Goal: Task Accomplishment & Management: Manage account settings

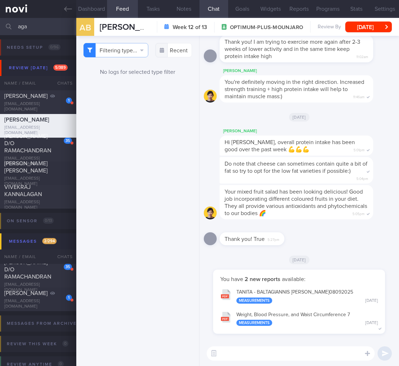
select select "5"
drag, startPoint x: 20, startPoint y: 28, endPoint x: -60, endPoint y: 24, distance: 79.7
click at [0, 24] on html "You are offline! Some functionality will be unavailable Patients New Users Coac…" at bounding box center [199, 183] width 399 height 366
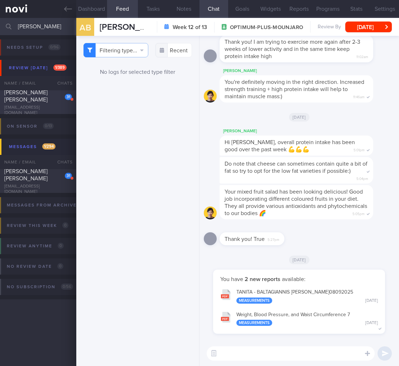
type input "joanna"
click at [23, 100] on span "Joanna Ng Li Peng" at bounding box center [25, 96] width 43 height 13
select select "7"
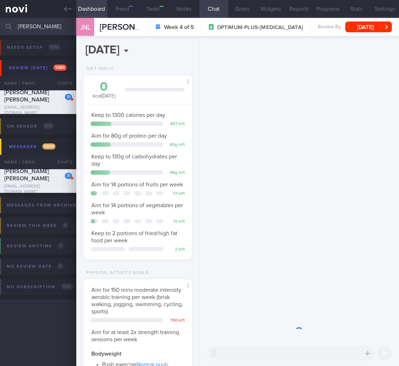
scroll to position [56, 90]
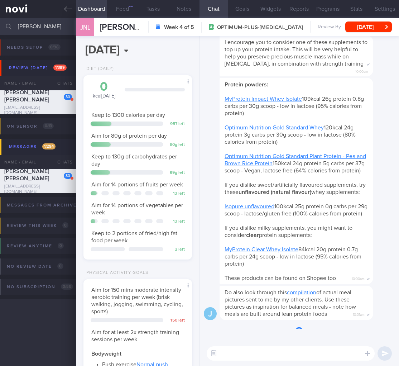
click at [178, 224] on div "13 left" at bounding box center [176, 221] width 18 height 5
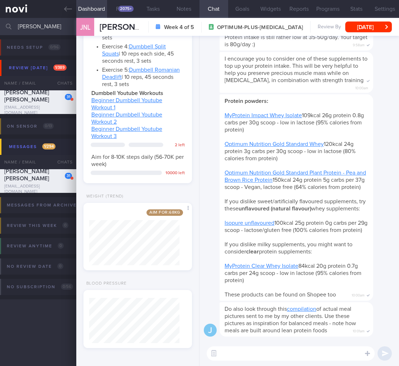
drag, startPoint x: 28, startPoint y: 28, endPoint x: -59, endPoint y: 15, distance: 87.8
click at [0, 15] on html "You are offline! Some functionality will be unavailable Patients New Users Coac…" at bounding box center [199, 183] width 399 height 366
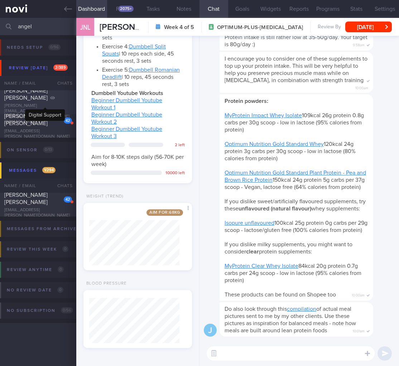
type input "angel"
click at [50, 100] on icon at bounding box center [52, 97] width 5 height 3
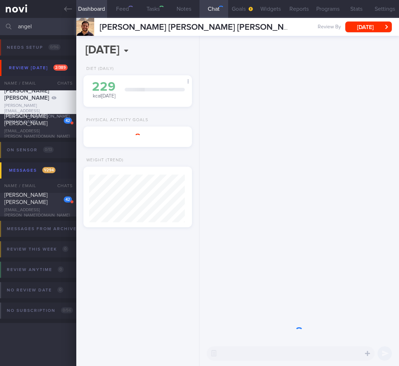
scroll to position [48, 96]
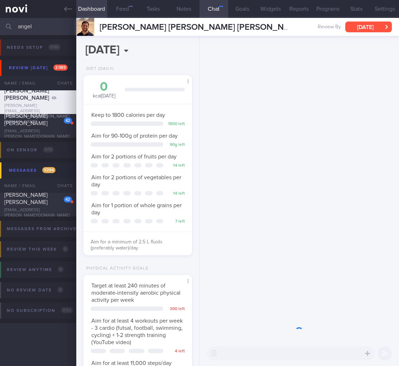
click at [365, 28] on button "Fri, 8 Aug" at bounding box center [369, 27] width 47 height 11
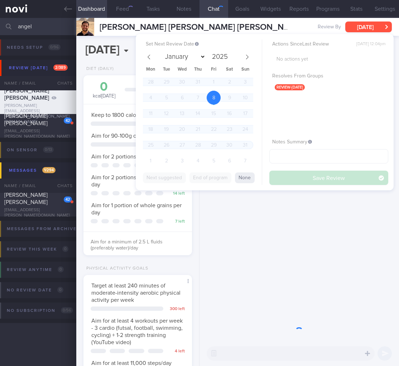
scroll to position [56, 90]
click at [251, 55] on span at bounding box center [247, 57] width 12 height 12
select select "8"
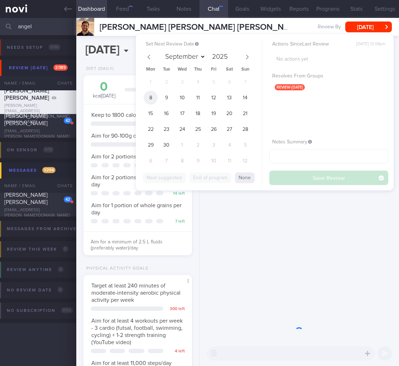
click at [152, 98] on span "8" at bounding box center [151, 98] width 14 height 14
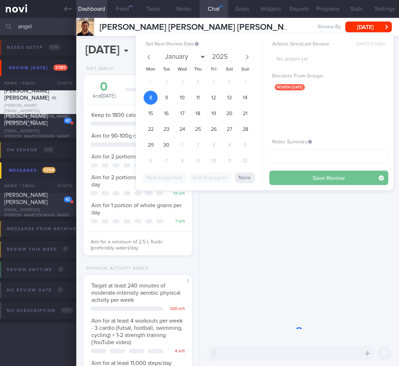
click at [292, 178] on button "Save Review" at bounding box center [329, 178] width 119 height 14
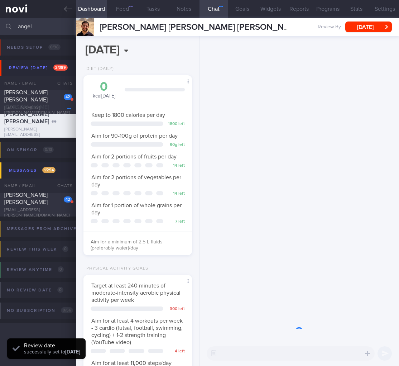
click at [286, 235] on div at bounding box center [300, 188] width 200 height 305
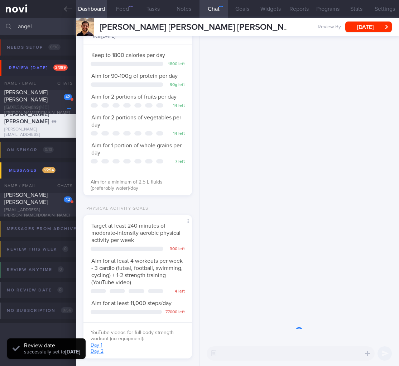
scroll to position [157, 0]
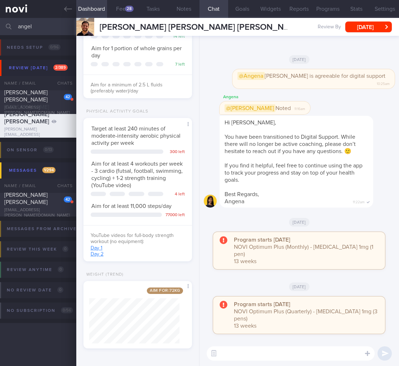
drag, startPoint x: 43, startPoint y: 27, endPoint x: -56, endPoint y: 19, distance: 99.3
click at [0, 19] on html "You are offline! Some functionality will be unavailable Patients New Users Coac…" at bounding box center [199, 183] width 399 height 366
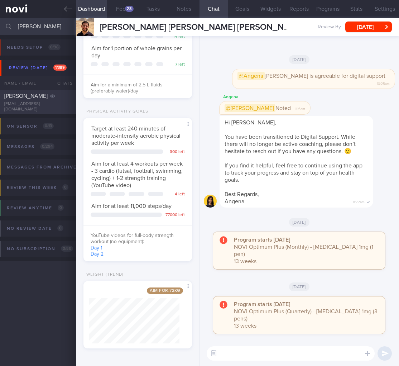
type input "dean"
click at [62, 103] on div "DEAN BUSH deanobush@gmail.com" at bounding box center [38, 103] width 76 height 20
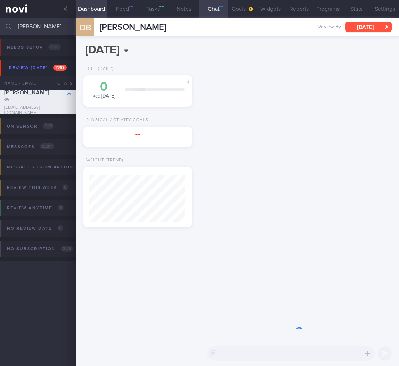
click at [368, 30] on button "Wed, 30 Jul" at bounding box center [369, 27] width 47 height 11
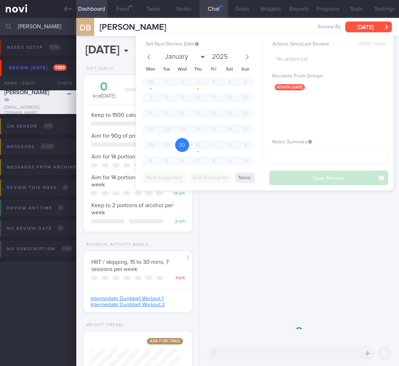
scroll to position [56, 90]
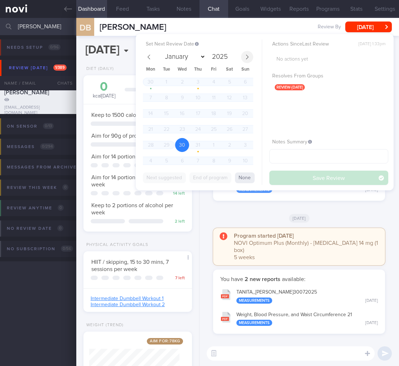
click at [249, 58] on icon at bounding box center [247, 57] width 5 height 5
click at [249, 57] on icon at bounding box center [247, 57] width 5 height 5
select select "8"
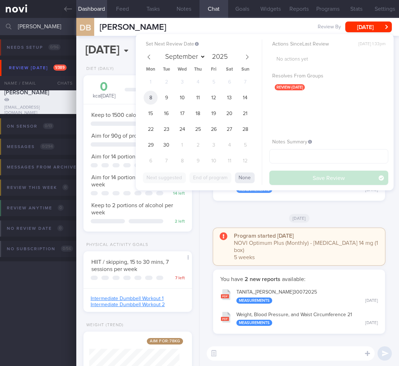
click at [153, 98] on span "8" at bounding box center [151, 98] width 14 height 14
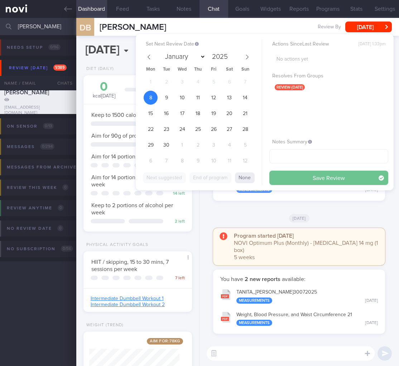
click at [322, 179] on button "Save Review" at bounding box center [329, 178] width 119 height 14
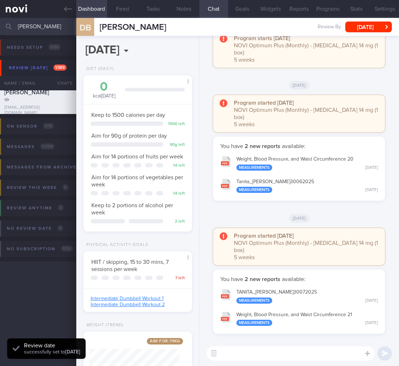
scroll to position [58, 0]
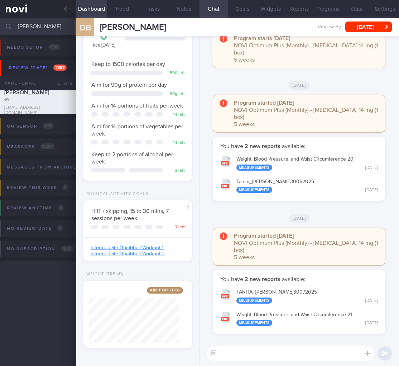
drag, startPoint x: 55, startPoint y: 24, endPoint x: -71, endPoint y: 10, distance: 126.6
click at [0, 10] on html "You are offline! Some functionality will be unavailable Patients New Users Coac…" at bounding box center [199, 183] width 399 height 366
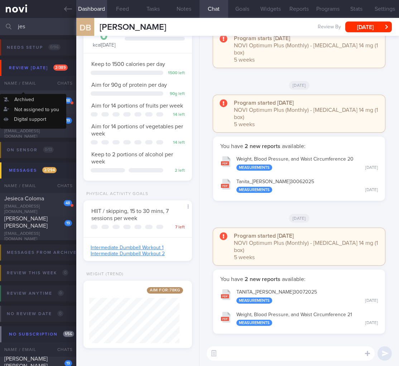
type input "jes"
click at [13, 88] on div "Name / Email" at bounding box center [24, 83] width 48 height 14
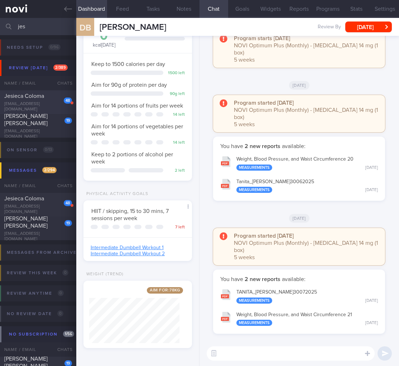
click at [11, 95] on span "Jesieca Coloma" at bounding box center [24, 96] width 40 height 6
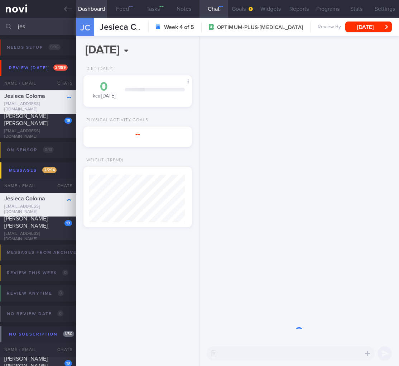
scroll to position [48, 96]
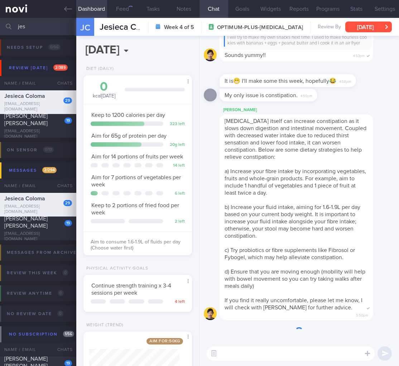
click at [368, 30] on button "Sun, 17 Aug" at bounding box center [369, 27] width 47 height 11
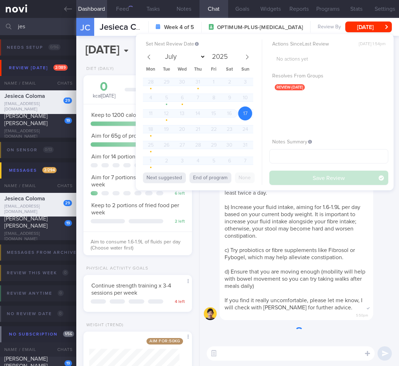
scroll to position [56, 90]
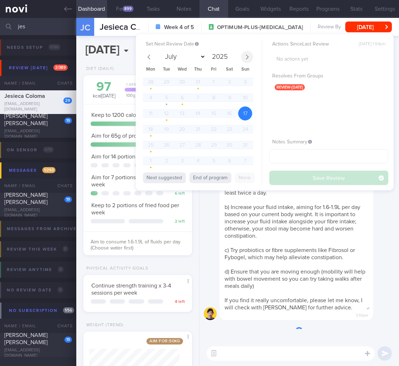
click at [249, 58] on icon at bounding box center [247, 57] width 5 height 5
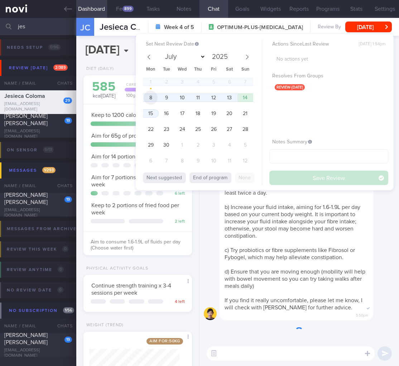
select select "8"
click at [150, 95] on span "8" at bounding box center [151, 98] width 14 height 14
click at [305, 171] on button "Save Review" at bounding box center [329, 178] width 119 height 14
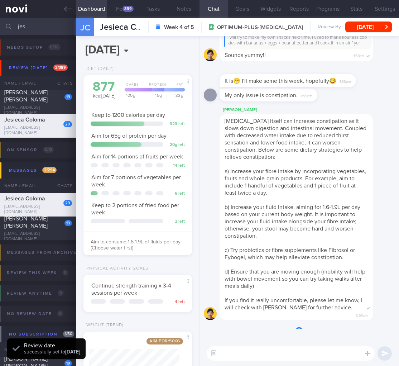
click at [254, 235] on span "b) Increase your fluid intake, aiming for 1.6-1.9L per day based on your curren…" at bounding box center [293, 221] width 136 height 34
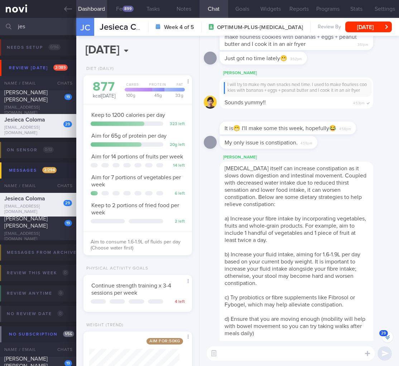
scroll to position [58, 0]
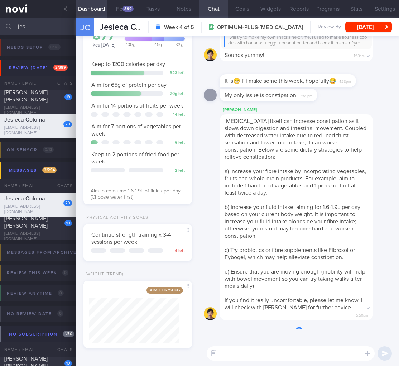
click at [179, 316] on div "Aim for: 50 kg Share" at bounding box center [138, 314] width 109 height 67
drag, startPoint x: 49, startPoint y: 27, endPoint x: -56, endPoint y: 17, distance: 105.9
click at [0, 17] on html "You are offline! Some functionality will be unavailable Patients New Users Coac…" at bounding box center [199, 183] width 399 height 366
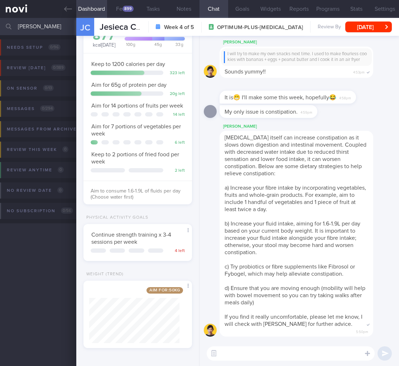
drag, startPoint x: 63, startPoint y: 24, endPoint x: -42, endPoint y: 22, distance: 105.4
click at [0, 22] on html "You are offline! Some functionality will be unavailable Patients New Users Coac…" at bounding box center [199, 183] width 399 height 366
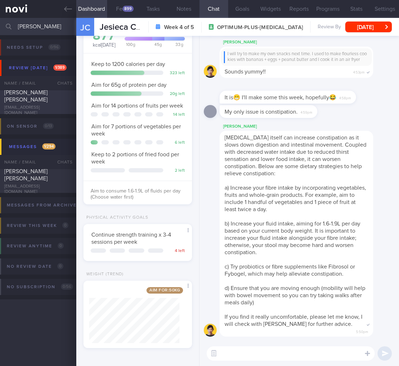
type input "joanna"
drag, startPoint x: 22, startPoint y: 110, endPoint x: 372, endPoint y: 28, distance: 359.6
click at [22, 110] on div "Joanna Ng Li Peng joannang1103@yahoo.com Thu, 14 Aug A month ago OPTIMUM-PLUS-W…" at bounding box center [199, 102] width 399 height 24
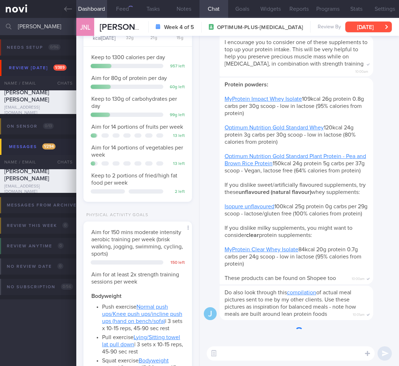
click at [372, 28] on button "Thu, 14 Aug" at bounding box center [369, 27] width 47 height 11
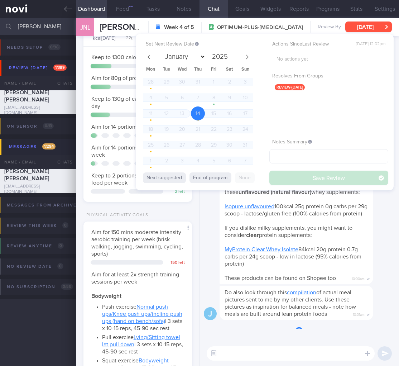
scroll to position [45, 90]
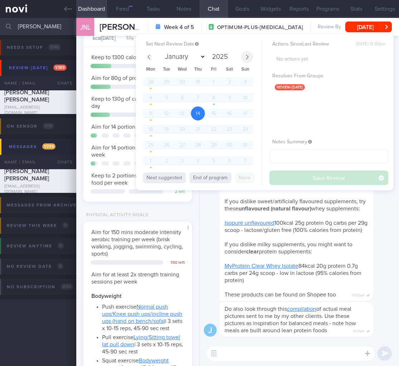
click at [243, 56] on span at bounding box center [247, 57] width 12 height 12
select select "8"
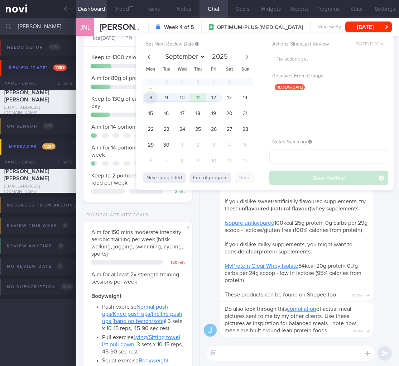
click at [153, 97] on span "8" at bounding box center [151, 98] width 14 height 14
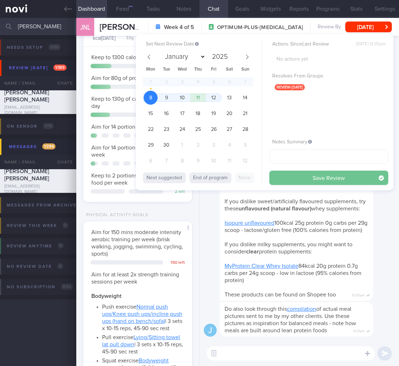
drag, startPoint x: 332, startPoint y: 176, endPoint x: 291, endPoint y: 117, distance: 71.4
click at [332, 175] on button "Save Review" at bounding box center [329, 178] width 119 height 14
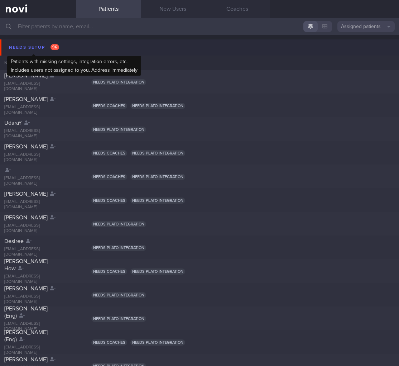
click at [60, 47] on div "Needs setup 96" at bounding box center [34, 48] width 54 height 10
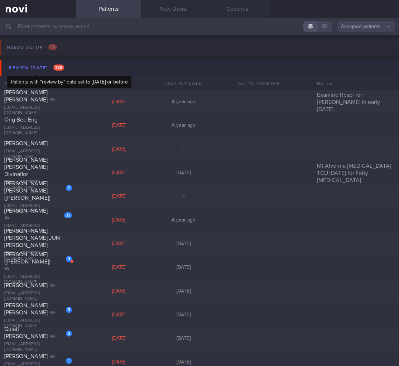
click at [58, 70] on span "389" at bounding box center [58, 68] width 11 height 6
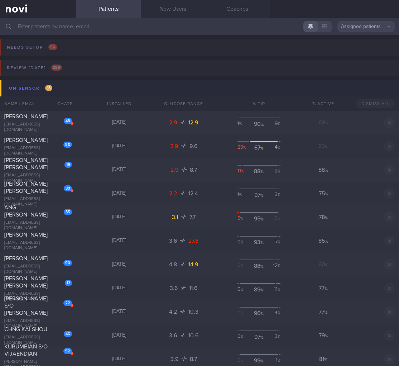
click at [60, 86] on button "On sensor 13" at bounding box center [201, 88] width 402 height 16
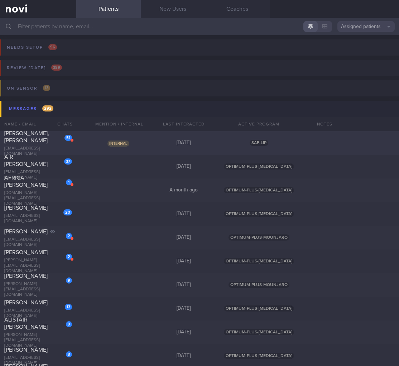
click at [101, 141] on div "Internal" at bounding box center [119, 142] width 65 height 7
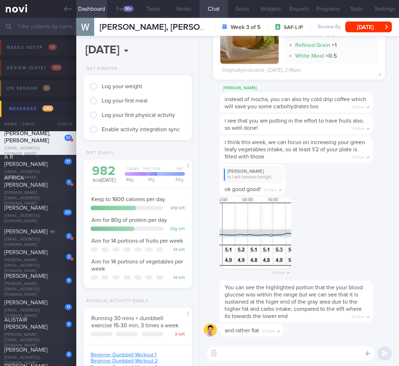
click at [58, 106] on button "Messages 292" at bounding box center [201, 109] width 402 height 16
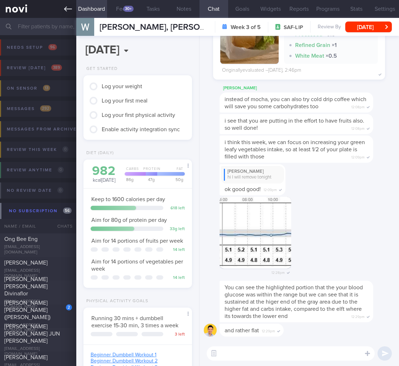
click at [64, 4] on link at bounding box center [38, 9] width 76 height 18
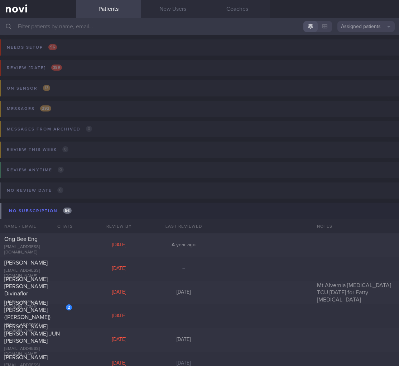
click at [352, 29] on button "Assigned patients" at bounding box center [366, 26] width 57 height 11
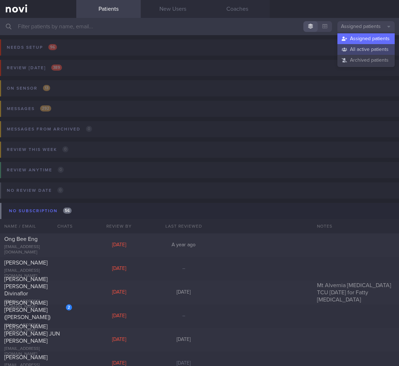
click at [354, 52] on button "All active patients" at bounding box center [366, 49] width 57 height 11
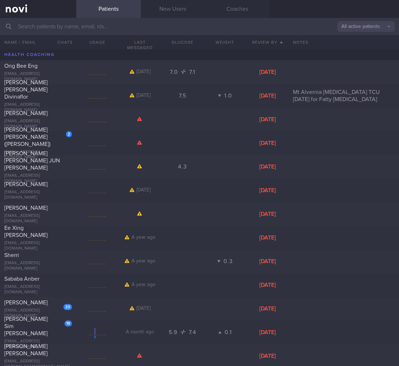
click at [363, 29] on button "All active patients" at bounding box center [366, 26] width 57 height 11
click at [357, 58] on button "Archived patients" at bounding box center [366, 60] width 57 height 11
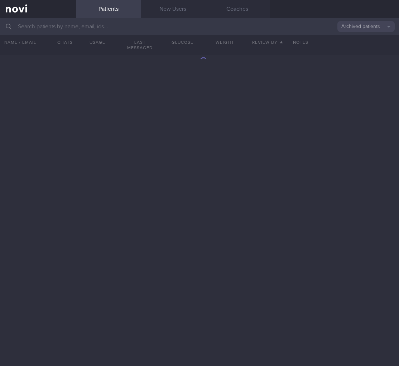
click at [359, 24] on button "Archived patients" at bounding box center [366, 26] width 57 height 11
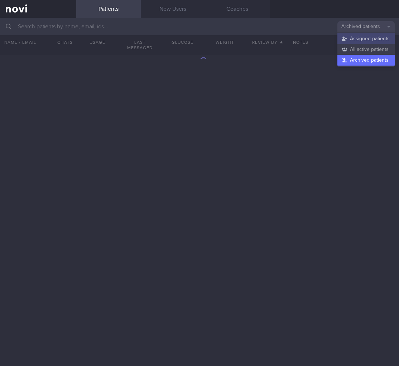
click at [360, 42] on button "Assigned patients" at bounding box center [366, 38] width 57 height 11
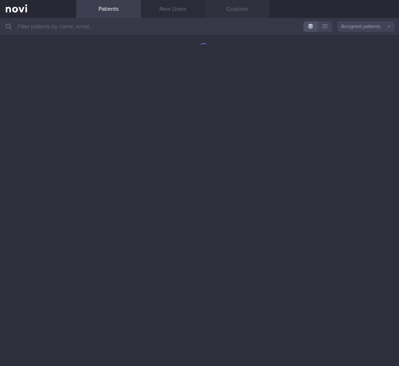
click at [236, 6] on link "Coaches" at bounding box center [237, 9] width 65 height 18
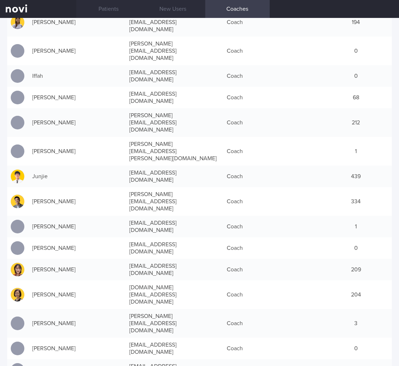
scroll to position [183, 0]
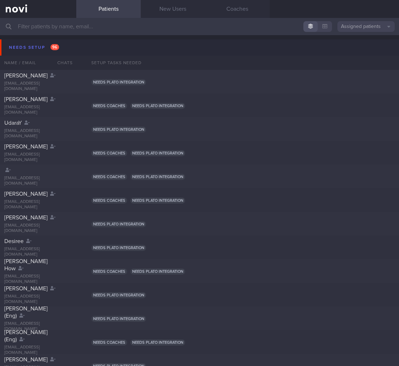
click at [197, 27] on input "text" at bounding box center [199, 26] width 399 height 17
click at [375, 25] on button "Assigned patients" at bounding box center [366, 26] width 57 height 11
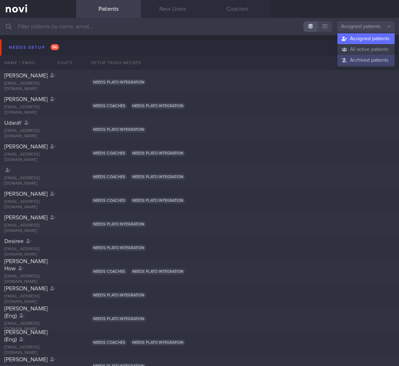
click at [360, 56] on button "Archived patients" at bounding box center [366, 60] width 57 height 11
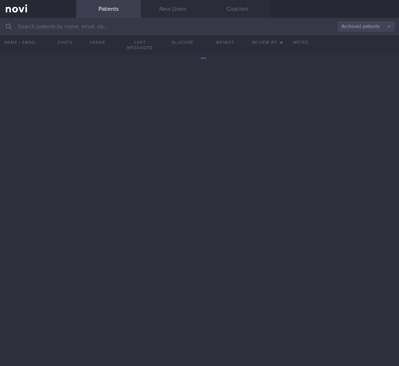
click at [144, 30] on input "text" at bounding box center [199, 26] width 399 height 17
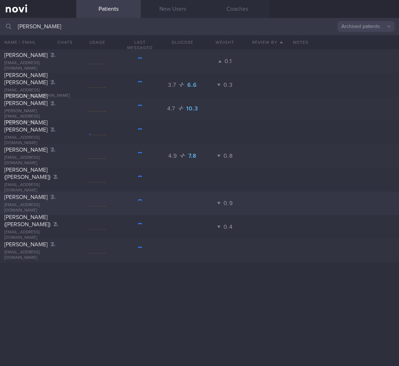
type input "tan yin"
click at [58, 200] on div "TAN YIN YIN" at bounding box center [37, 197] width 66 height 7
select select "8"
